Goal: Task Accomplishment & Management: Manage account settings

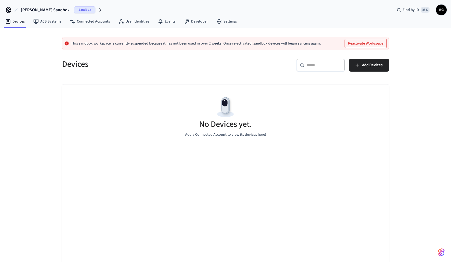
click at [97, 11] on icon "button" at bounding box center [99, 10] width 4 height 4
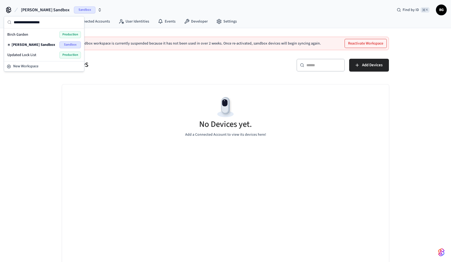
click at [41, 35] on div "Birch Garden Production" at bounding box center [44, 34] width 74 height 7
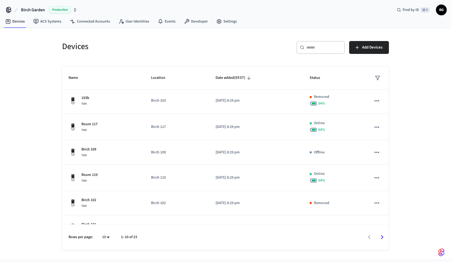
scroll to position [121, 0]
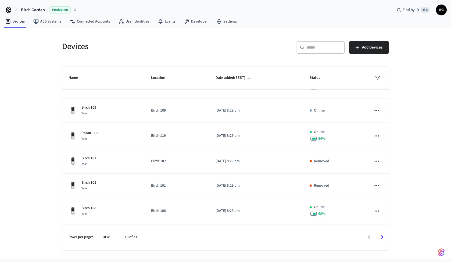
click at [74, 8] on icon "button" at bounding box center [75, 10] width 4 height 4
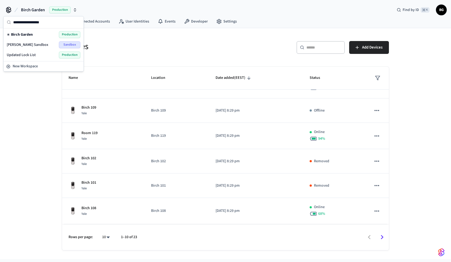
click at [27, 55] on span "Updated Lock List" at bounding box center [21, 54] width 29 height 5
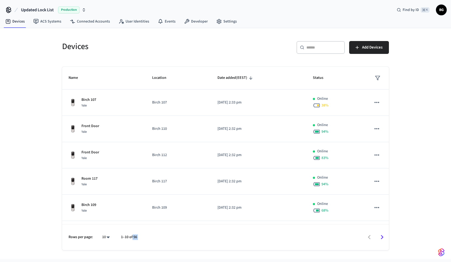
drag, startPoint x: 132, startPoint y: 238, endPoint x: 147, endPoint y: 238, distance: 15.0
click at [147, 238] on div "Rows per page: 10 ** 1–10 of 56" at bounding box center [225, 238] width 327 height 26
click at [85, 9] on icon "button" at bounding box center [84, 10] width 4 height 4
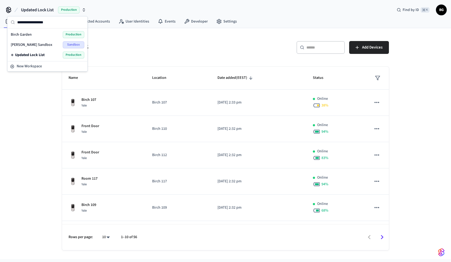
click at [31, 36] on span "Birch Garden" at bounding box center [21, 34] width 21 height 5
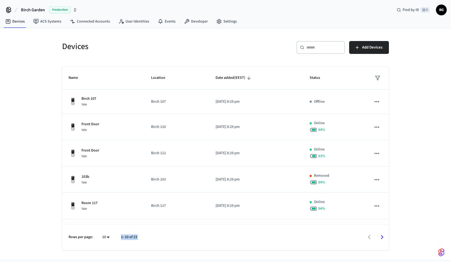
drag, startPoint x: 141, startPoint y: 239, endPoint x: 109, endPoint y: 240, distance: 32.2
click at [109, 240] on div "Rows per page: 10 ** 1–10 of 23" at bounding box center [225, 238] width 327 height 26
click at [193, 24] on link "Developer" at bounding box center [196, 22] width 32 height 10
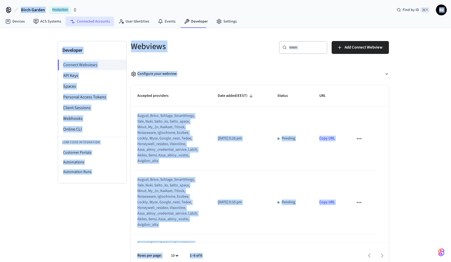
click at [98, 22] on link "Connected Accounts" at bounding box center [90, 22] width 49 height 10
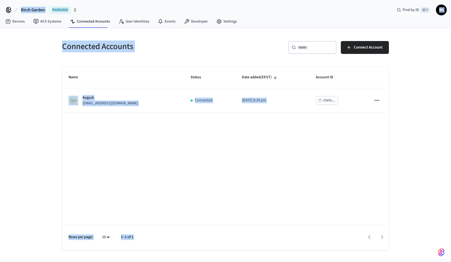
click at [123, 129] on div "Name Status Date added (EEST) Account ID August [EMAIL_ADDRESS][DOMAIN_NAME] Co…" at bounding box center [225, 159] width 327 height 184
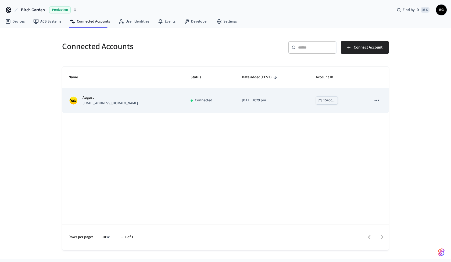
click at [130, 105] on div "August [EMAIL_ADDRESS][DOMAIN_NAME]" at bounding box center [122, 100] width 109 height 11
click at [374, 99] on icon "sticky table" at bounding box center [376, 100] width 7 height 7
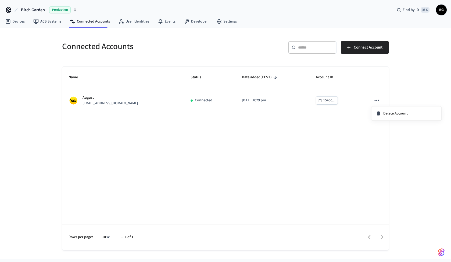
click at [233, 131] on div at bounding box center [225, 131] width 451 height 262
click at [75, 14] on button "Birch Garden Production" at bounding box center [48, 9] width 59 height 11
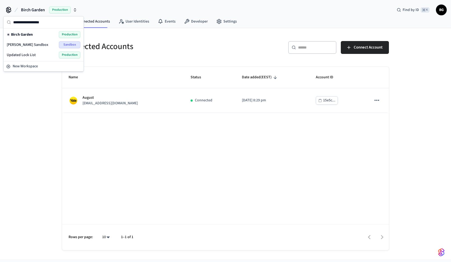
click at [30, 37] on span "Birch Garden" at bounding box center [22, 34] width 22 height 5
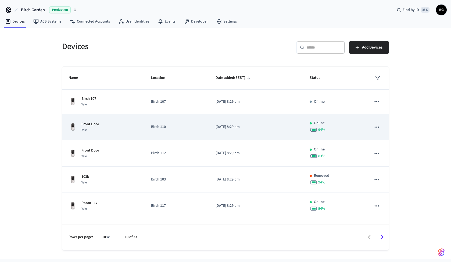
click at [258, 126] on p "[DATE] 8:29 pm" at bounding box center [255, 127] width 81 height 6
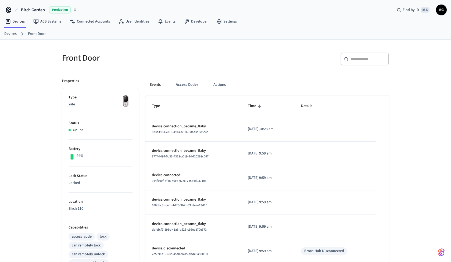
scroll to position [167, 0]
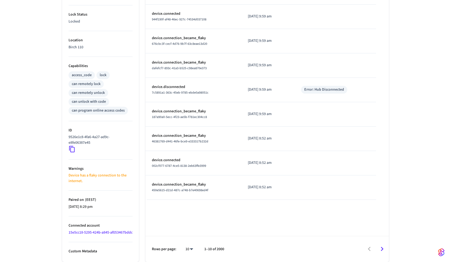
drag, startPoint x: 76, startPoint y: 171, endPoint x: 117, endPoint y: 172, distance: 41.1
click at [117, 173] on p "Device has a flaky connection to the internet." at bounding box center [100, 178] width 64 height 11
drag, startPoint x: 71, startPoint y: 176, endPoint x: 94, endPoint y: 177, distance: 22.6
click at [94, 177] on p "Device has a flaky connection to the internet." at bounding box center [100, 178] width 64 height 11
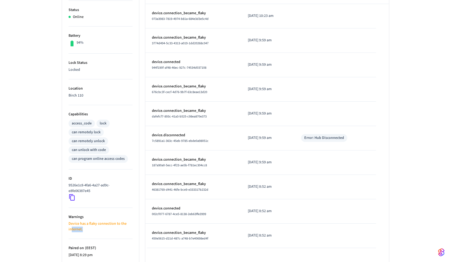
scroll to position [0, 0]
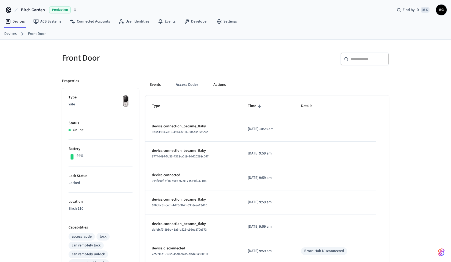
click at [218, 82] on button "Actions" at bounding box center [219, 84] width 21 height 13
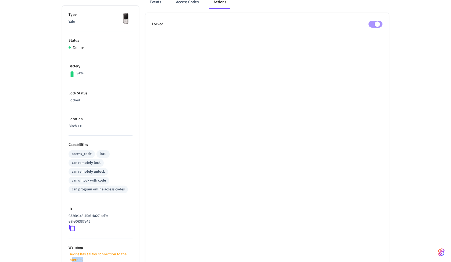
scroll to position [31, 0]
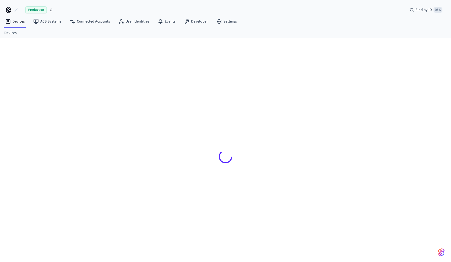
scroll to position [7, 0]
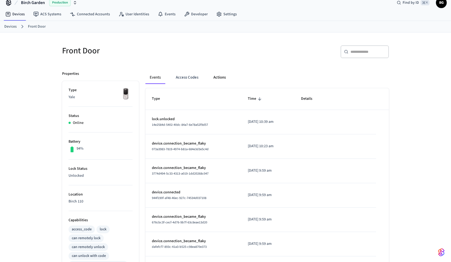
click at [225, 73] on button "Actions" at bounding box center [219, 77] width 21 height 13
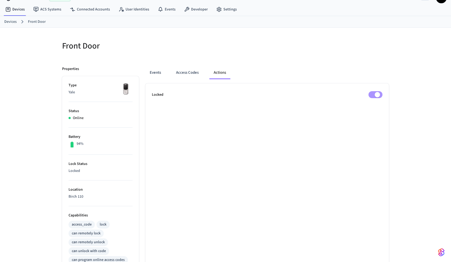
scroll to position [0, 0]
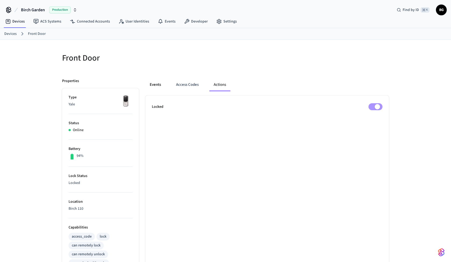
click at [158, 84] on button "Events" at bounding box center [155, 84] width 20 height 13
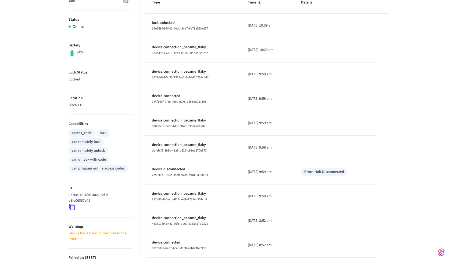
scroll to position [49, 0]
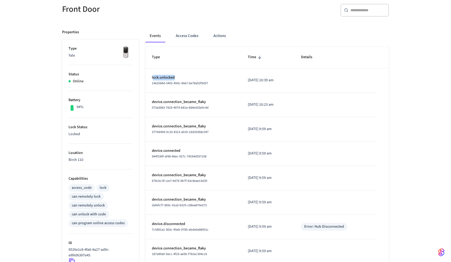
drag, startPoint x: 153, startPoint y: 77, endPoint x: 195, endPoint y: 77, distance: 41.9
click at [195, 77] on p "lock.unlocked" at bounding box center [193, 78] width 83 height 6
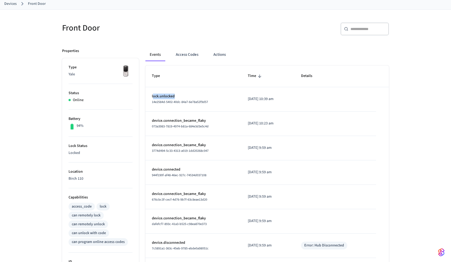
scroll to position [0, 0]
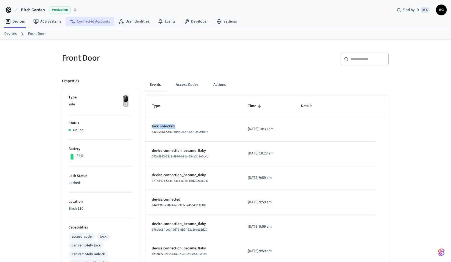
click at [94, 20] on link "Connected Accounts" at bounding box center [90, 22] width 49 height 10
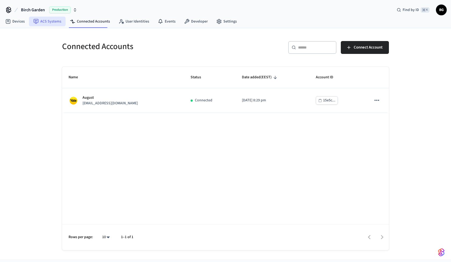
click at [54, 24] on link "ACS Systems" at bounding box center [47, 22] width 37 height 10
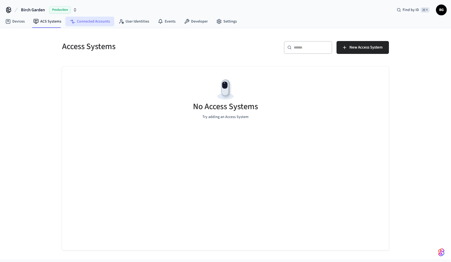
click at [92, 19] on link "Connected Accounts" at bounding box center [90, 22] width 49 height 10
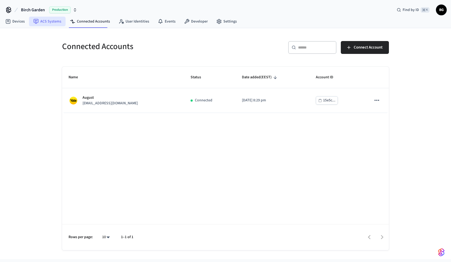
click at [53, 19] on link "ACS Systems" at bounding box center [47, 22] width 37 height 10
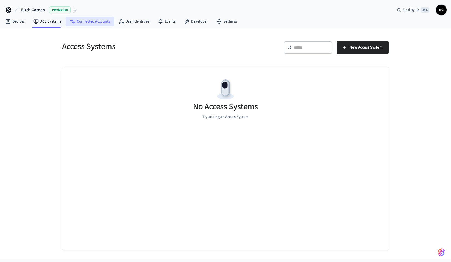
click at [91, 25] on link "Connected Accounts" at bounding box center [90, 22] width 49 height 10
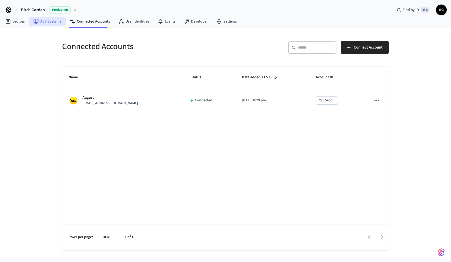
click at [48, 20] on link "ACS Systems" at bounding box center [47, 22] width 37 height 10
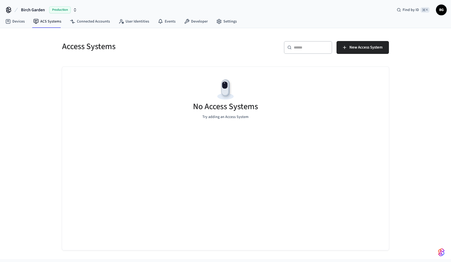
click at [77, 10] on button "Birch Garden Production" at bounding box center [48, 9] width 59 height 11
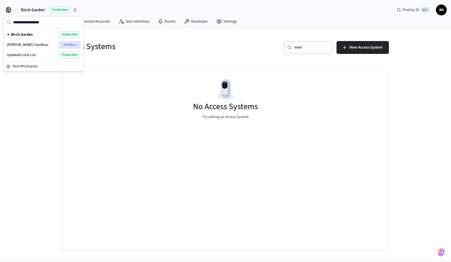
click at [142, 35] on div "Access Systems" at bounding box center [139, 47] width 167 height 24
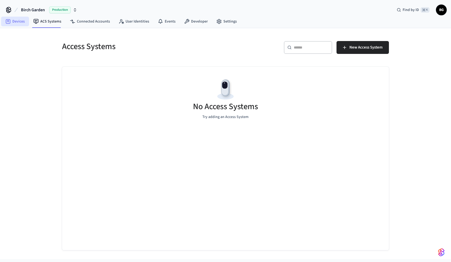
click at [14, 21] on link "Devices" at bounding box center [15, 22] width 28 height 10
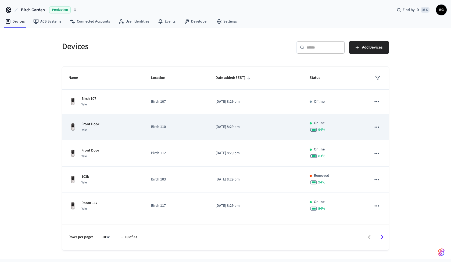
click at [261, 126] on p "[DATE] 8:29 pm" at bounding box center [255, 127] width 81 height 6
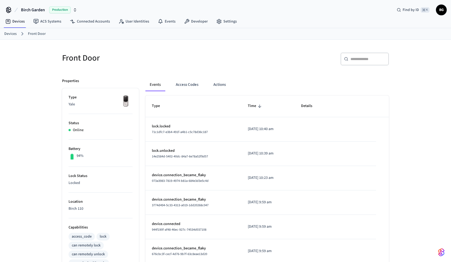
scroll to position [11, 0]
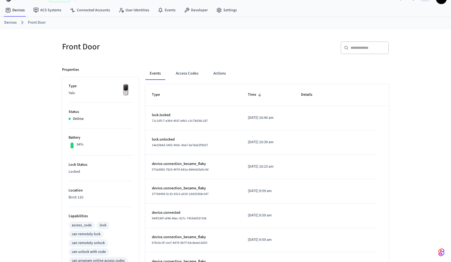
click at [90, 39] on div "Front Door" at bounding box center [139, 47] width 167 height 24
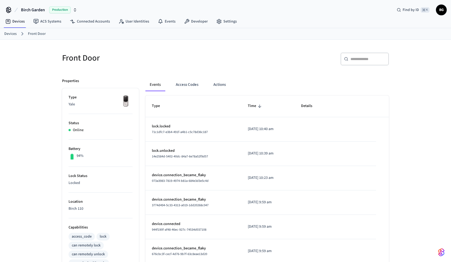
click at [74, 9] on icon "button" at bounding box center [75, 10] width 4 height 4
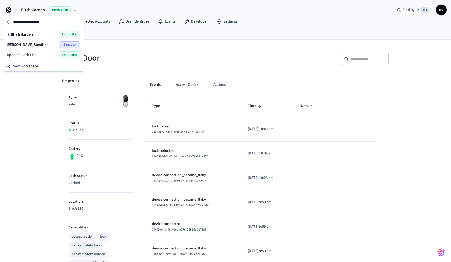
click at [37, 55] on div "Updated Lock List Production" at bounding box center [44, 55] width 74 height 7
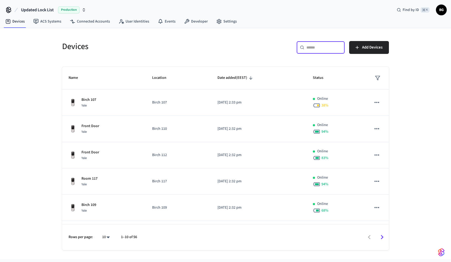
click at [317, 49] on input "text" at bounding box center [323, 47] width 35 height 5
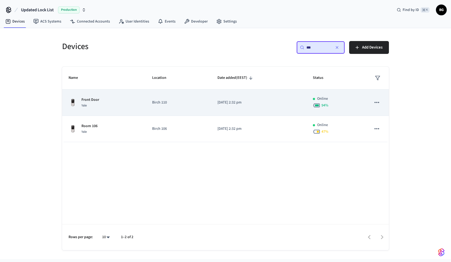
type input "***"
click at [161, 103] on p "Birch 110" at bounding box center [178, 103] width 53 height 6
